Goal: Task Accomplishment & Management: Use online tool/utility

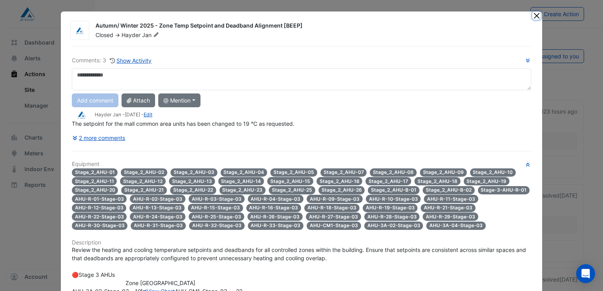
drag, startPoint x: 534, startPoint y: 15, endPoint x: 530, endPoint y: 19, distance: 4.8
click at [534, 15] on button "Close" at bounding box center [537, 15] width 8 height 8
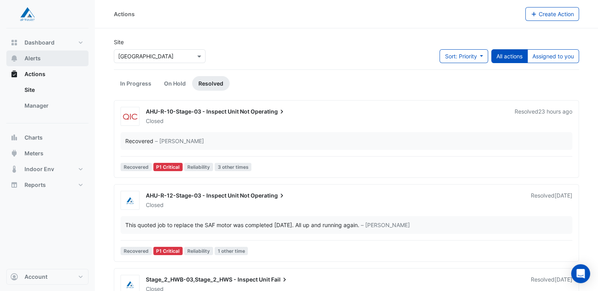
click at [30, 59] on span "Alerts" at bounding box center [32, 58] width 16 height 8
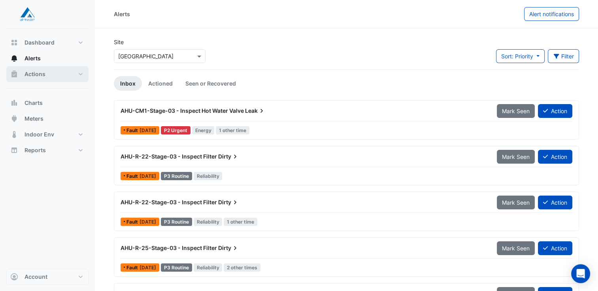
click at [35, 76] on span "Actions" at bounding box center [34, 74] width 21 height 8
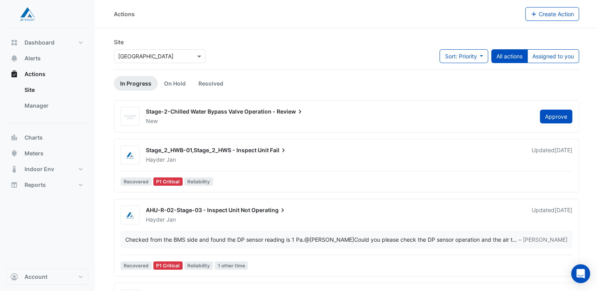
click at [210, 157] on div "Hayder Jan" at bounding box center [334, 160] width 378 height 8
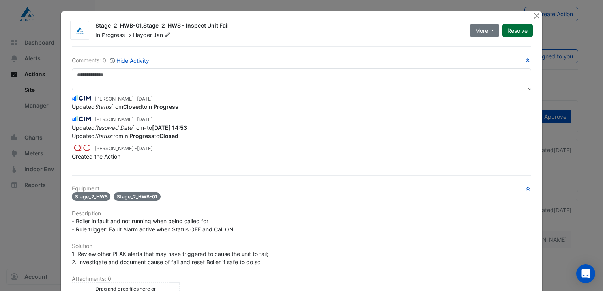
click at [515, 29] on button "Resolve" at bounding box center [518, 31] width 30 height 14
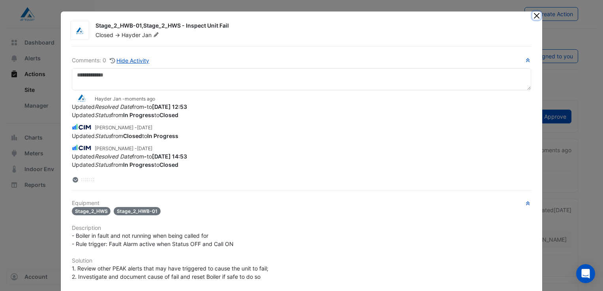
click at [534, 15] on button "Close" at bounding box center [537, 15] width 8 height 8
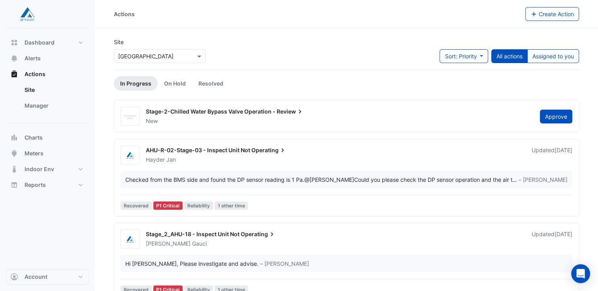
click at [197, 115] on span "Stage-2-Chilled Water Bypass Valve Operation -" at bounding box center [211, 111] width 130 height 7
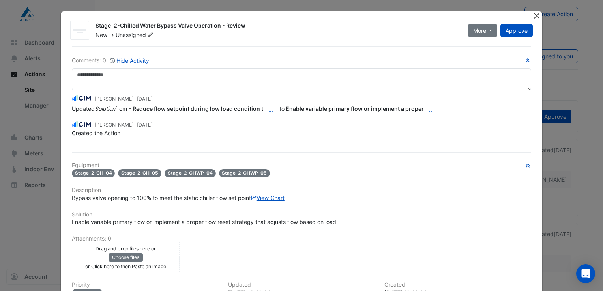
click at [537, 16] on button "Close" at bounding box center [537, 15] width 8 height 8
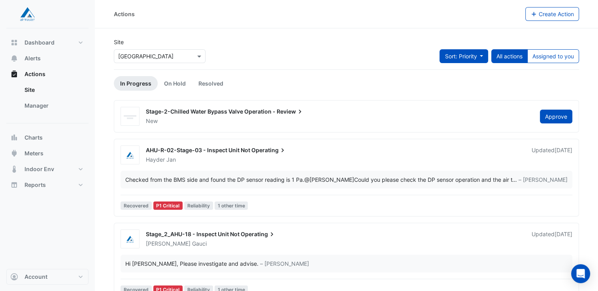
click at [481, 57] on button "Sort: Priority" at bounding box center [463, 56] width 49 height 14
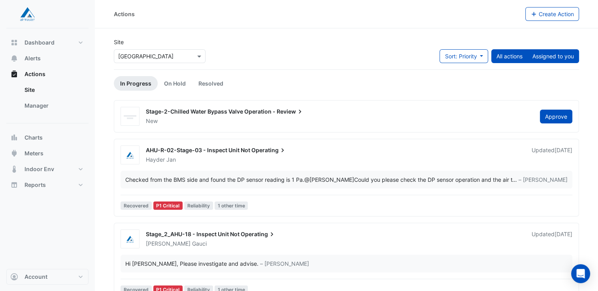
click at [548, 54] on button "Assigned to you" at bounding box center [553, 56] width 52 height 14
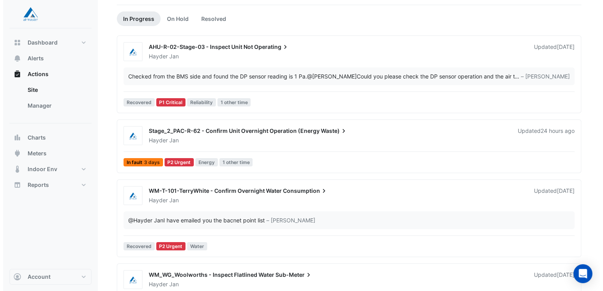
scroll to position [79, 0]
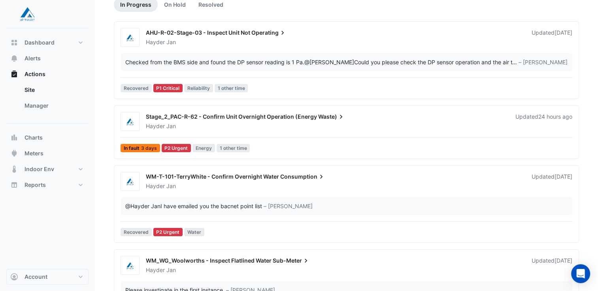
click at [227, 126] on div "Hayder Jan" at bounding box center [325, 126] width 361 height 8
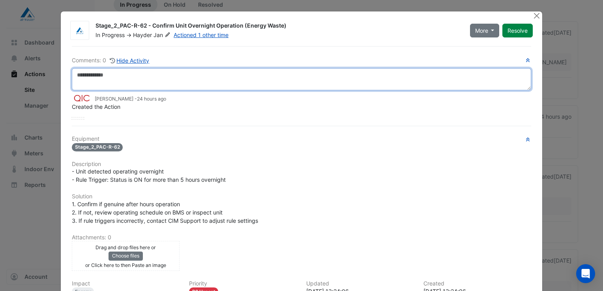
click at [81, 76] on textarea at bounding box center [302, 79] width 460 height 22
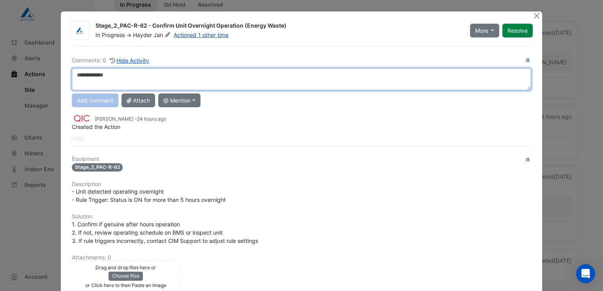
click at [90, 74] on textarea at bounding box center [302, 79] width 460 height 22
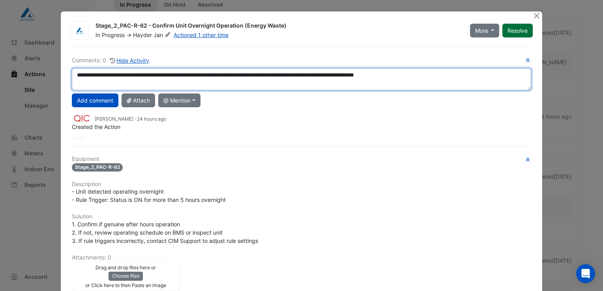
type textarea "**********"
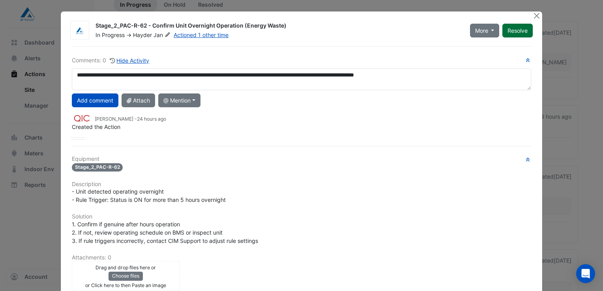
click at [513, 28] on button "Resolve" at bounding box center [518, 31] width 30 height 14
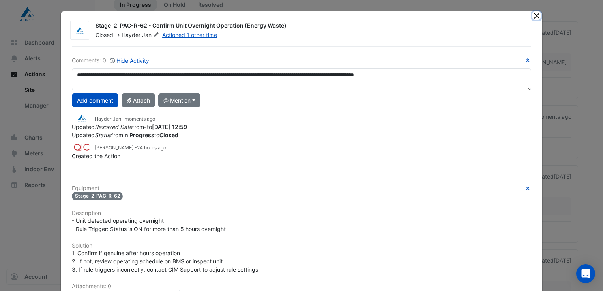
click at [534, 15] on button "Close" at bounding box center [537, 15] width 8 height 8
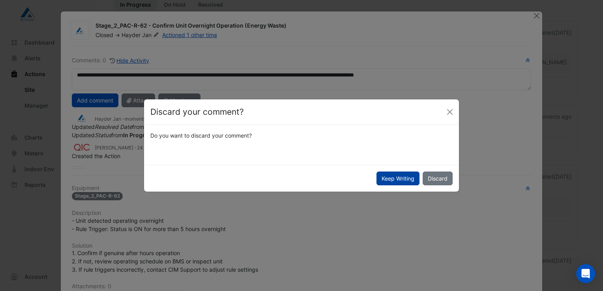
click at [391, 179] on button "Keep Writing" at bounding box center [398, 179] width 43 height 14
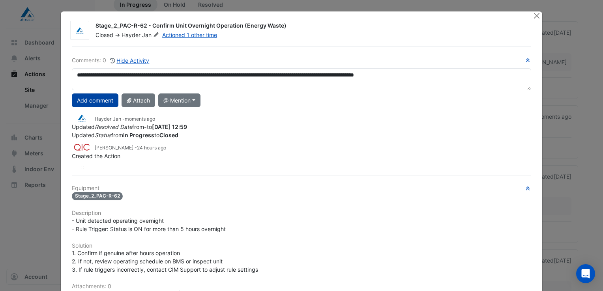
click at [95, 98] on button "Add comment" at bounding box center [95, 101] width 47 height 14
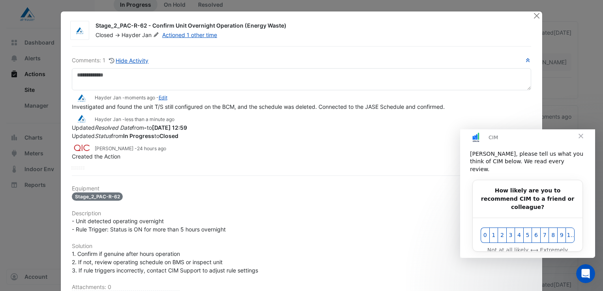
click at [581, 145] on span "Close" at bounding box center [581, 136] width 28 height 28
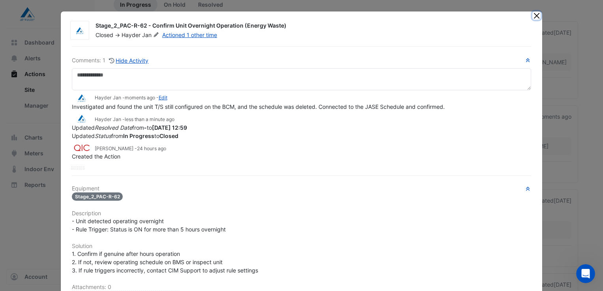
click at [534, 17] on button "Close" at bounding box center [537, 15] width 8 height 8
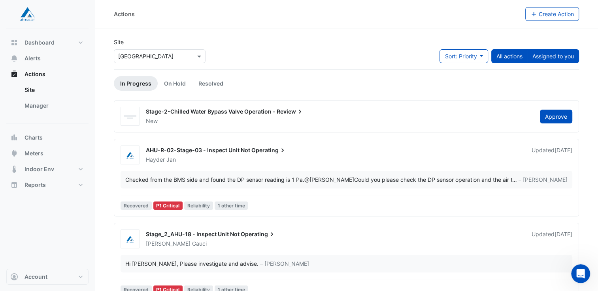
click at [545, 55] on button "Assigned to you" at bounding box center [553, 56] width 52 height 14
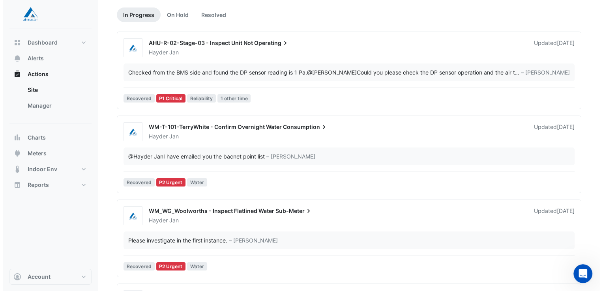
scroll to position [79, 0]
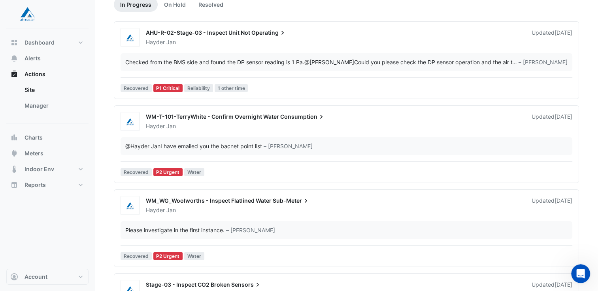
click at [207, 117] on span "WM-T-101-TerryWhite - Confirm Overnight Water" at bounding box center [212, 116] width 133 height 7
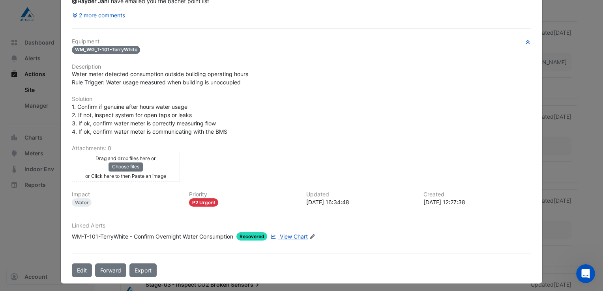
scroll to position [106, 0]
click at [286, 233] on span "View Chart" at bounding box center [294, 236] width 28 height 7
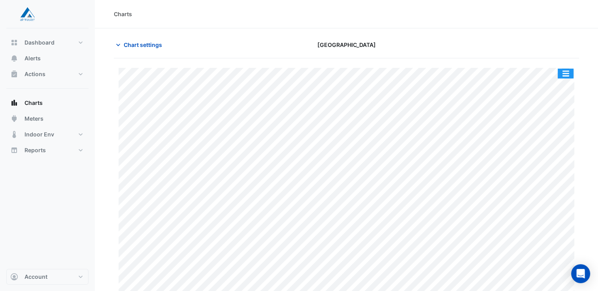
click at [564, 74] on button "button" at bounding box center [565, 74] width 16 height 10
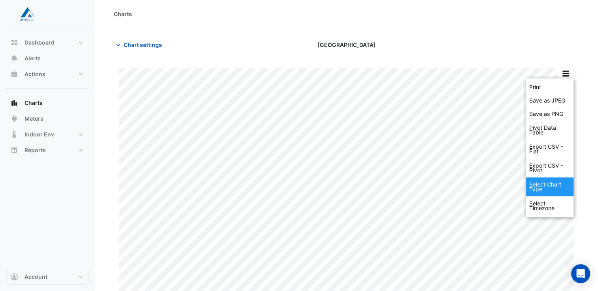
click at [539, 187] on div "Select Chart Type" at bounding box center [549, 187] width 47 height 19
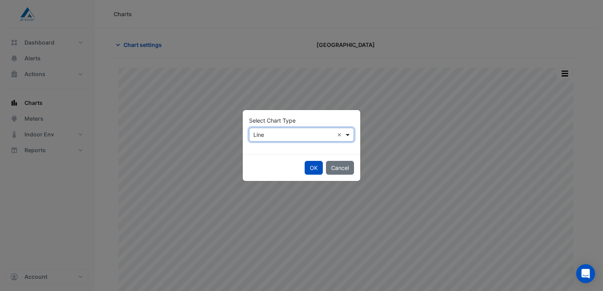
click at [349, 135] on span at bounding box center [349, 135] width 10 height 8
click at [342, 165] on button "Cancel" at bounding box center [340, 168] width 28 height 14
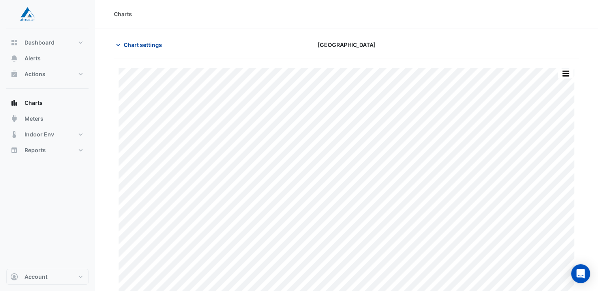
click at [118, 44] on icon "button" at bounding box center [118, 45] width 8 height 8
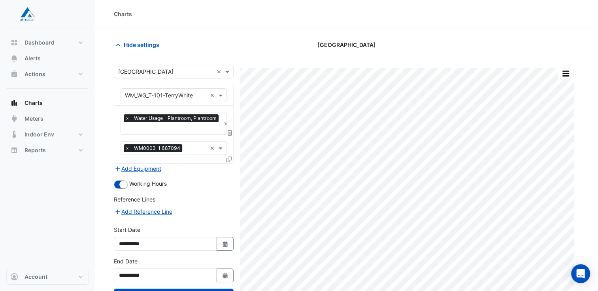
scroll to position [30, 0]
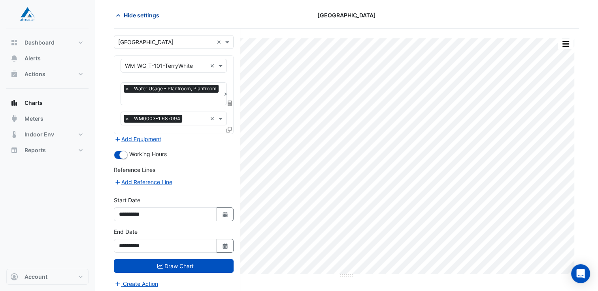
click at [118, 14] on icon "button" at bounding box center [118, 15] width 4 height 2
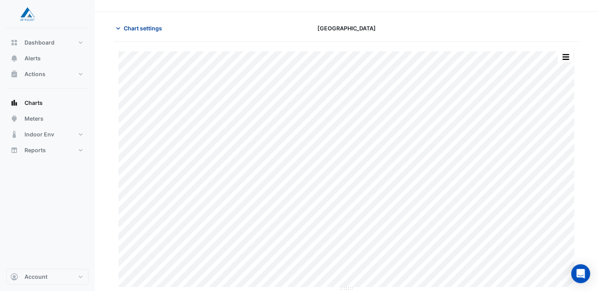
scroll to position [16, 0]
click at [566, 58] on button "button" at bounding box center [565, 58] width 16 height 10
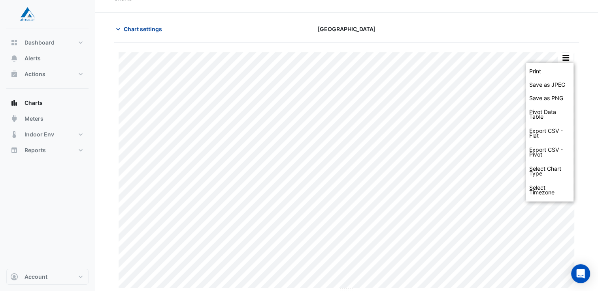
click at [117, 28] on icon "button" at bounding box center [118, 29] width 8 height 8
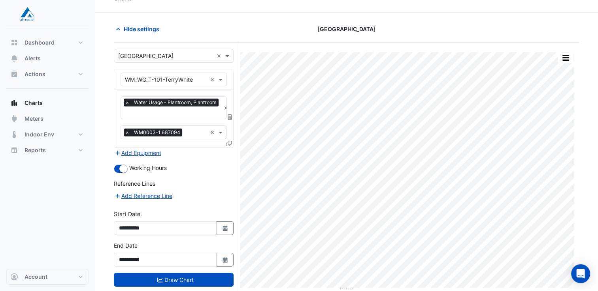
scroll to position [30, 0]
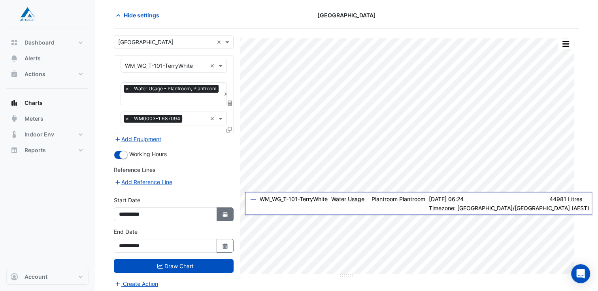
click at [226, 213] on icon "button" at bounding box center [224, 215] width 5 height 6
select select "*"
select select "****"
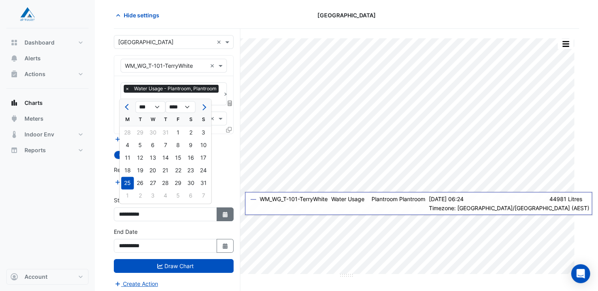
click at [224, 212] on icon "Select Date" at bounding box center [225, 215] width 7 height 6
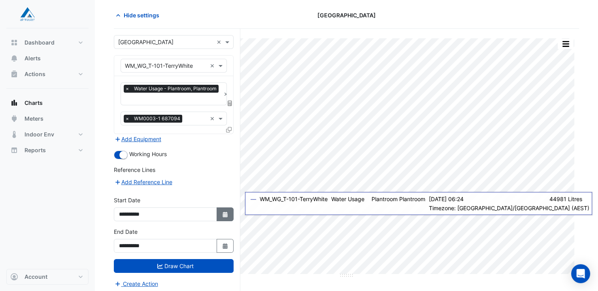
click at [224, 212] on icon "Select Date" at bounding box center [225, 215] width 7 height 6
select select "*"
select select "****"
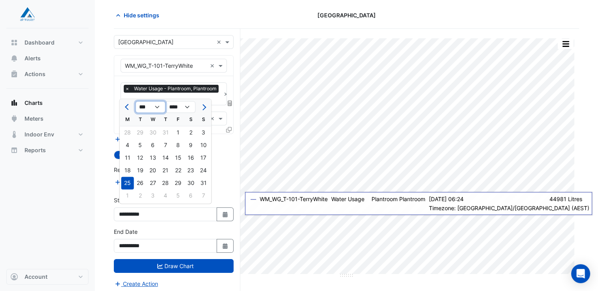
click at [158, 108] on select "*** *** *** *** *** *** *** *** ***" at bounding box center [150, 107] width 30 height 12
select select "*"
click at [135, 101] on select "*** *** *** *** *** *** *** *** ***" at bounding box center [150, 107] width 30 height 12
click at [190, 133] on div "6" at bounding box center [190, 132] width 13 height 13
type input "**********"
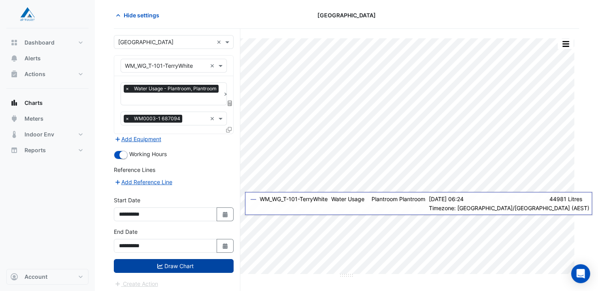
click at [181, 263] on button "Draw Chart" at bounding box center [174, 266] width 120 height 14
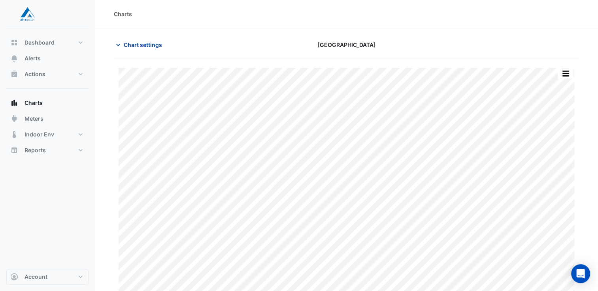
click at [118, 45] on icon "button" at bounding box center [118, 45] width 4 height 2
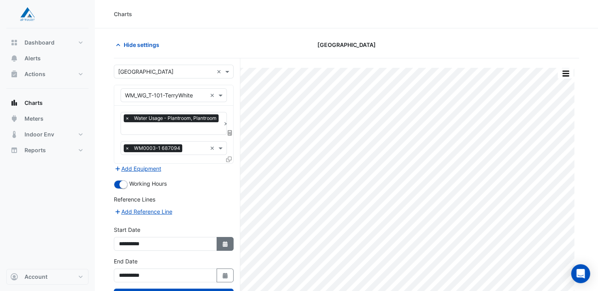
click at [224, 243] on icon "button" at bounding box center [224, 245] width 5 height 6
select select "*"
select select "****"
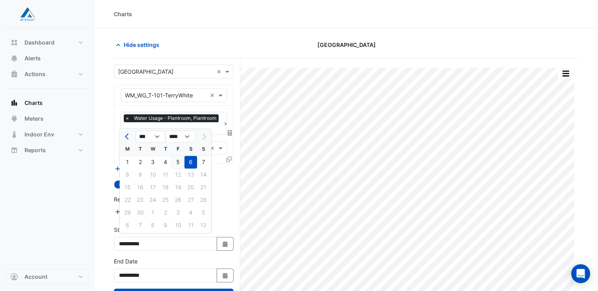
click at [179, 162] on div "5" at bounding box center [178, 162] width 13 height 13
type input "**********"
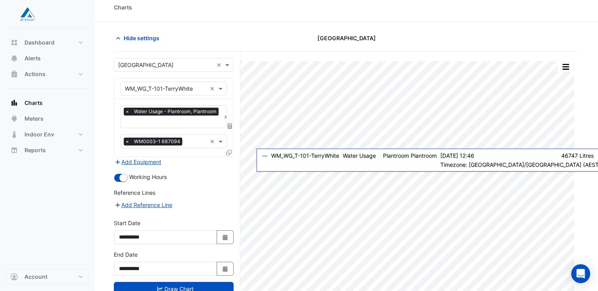
scroll to position [30, 0]
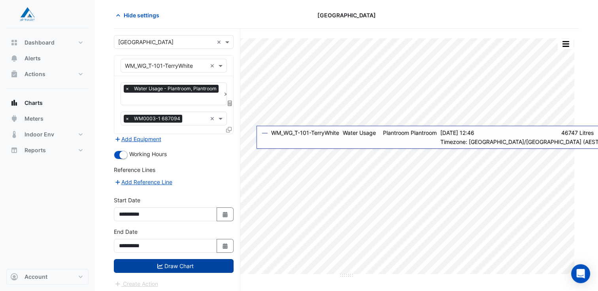
click at [174, 266] on button "Draw Chart" at bounding box center [174, 266] width 120 height 14
